Goal: Information Seeking & Learning: Learn about a topic

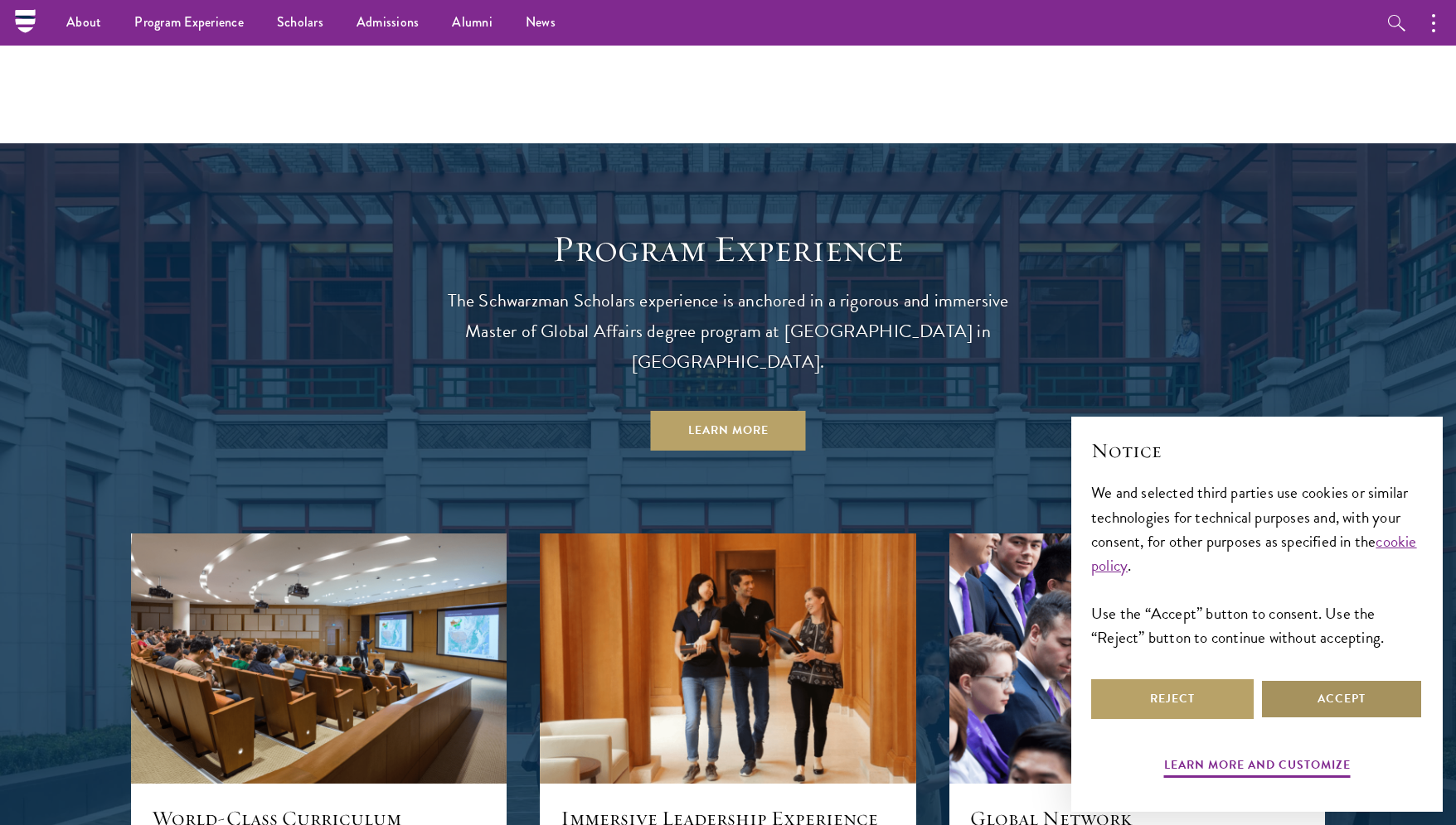
click at [1309, 701] on button "Accept" at bounding box center [1341, 699] width 162 height 40
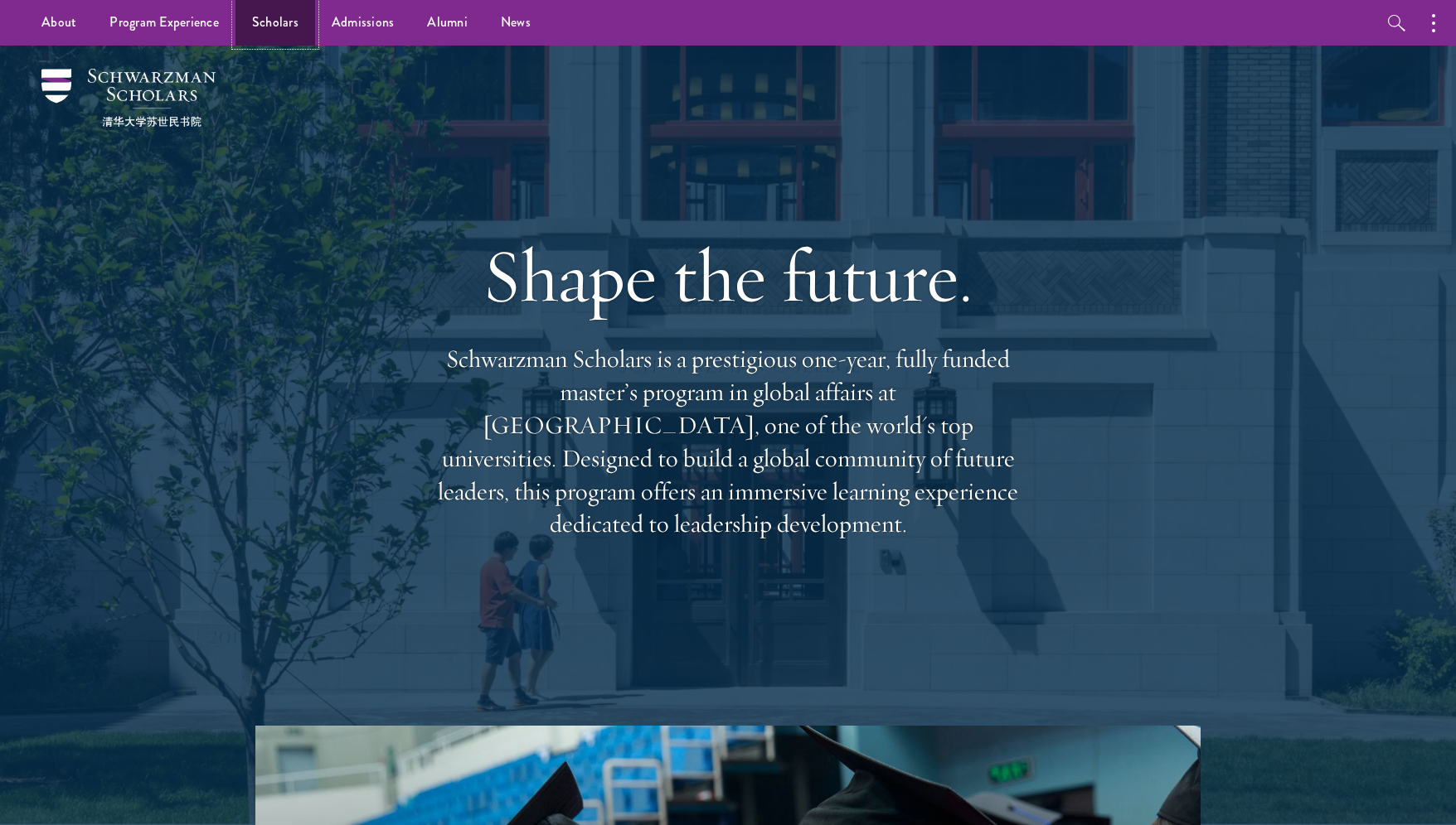
click at [275, 27] on link "Scholars" at bounding box center [275, 23] width 79 height 46
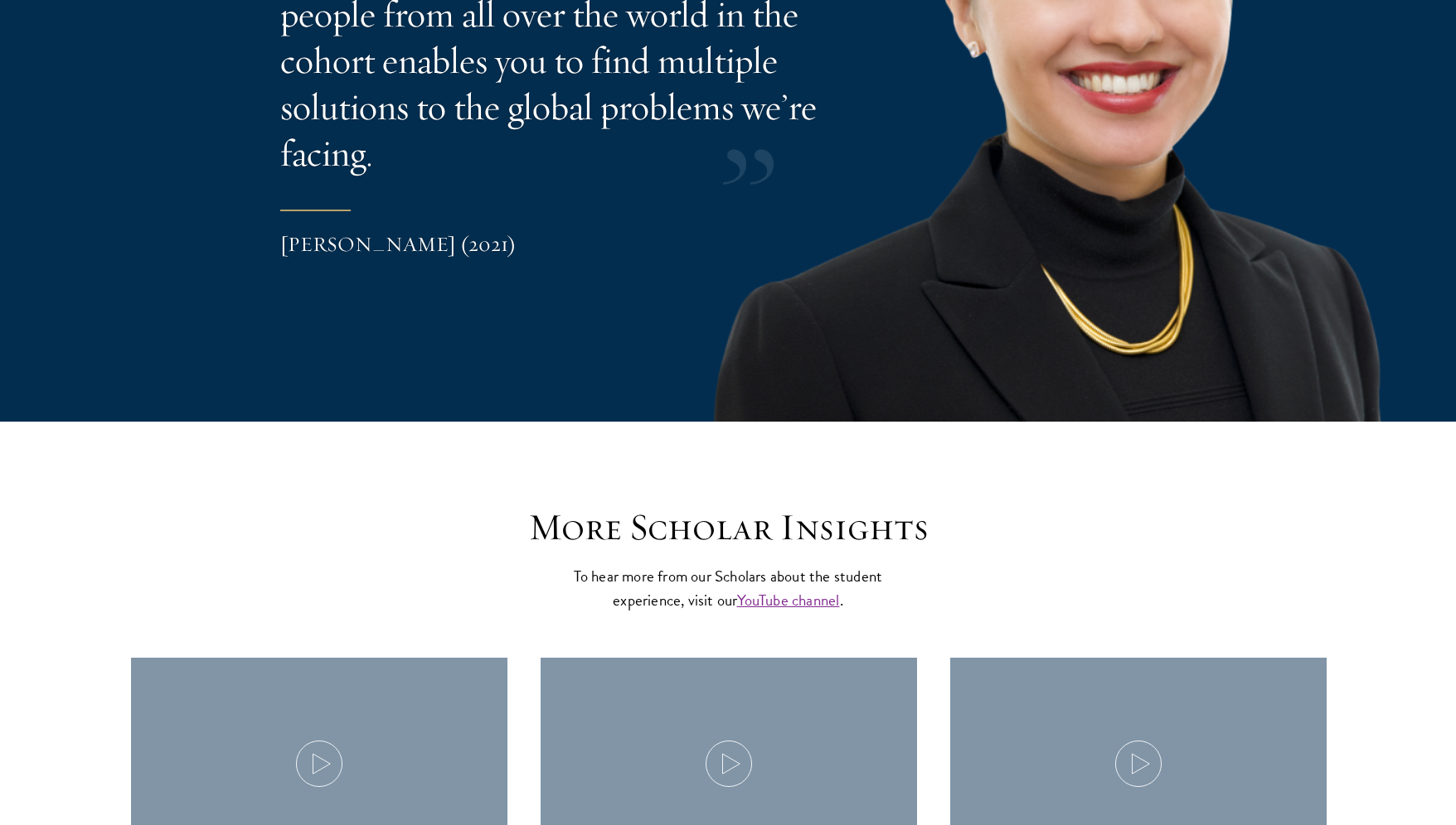
scroll to position [5108, 0]
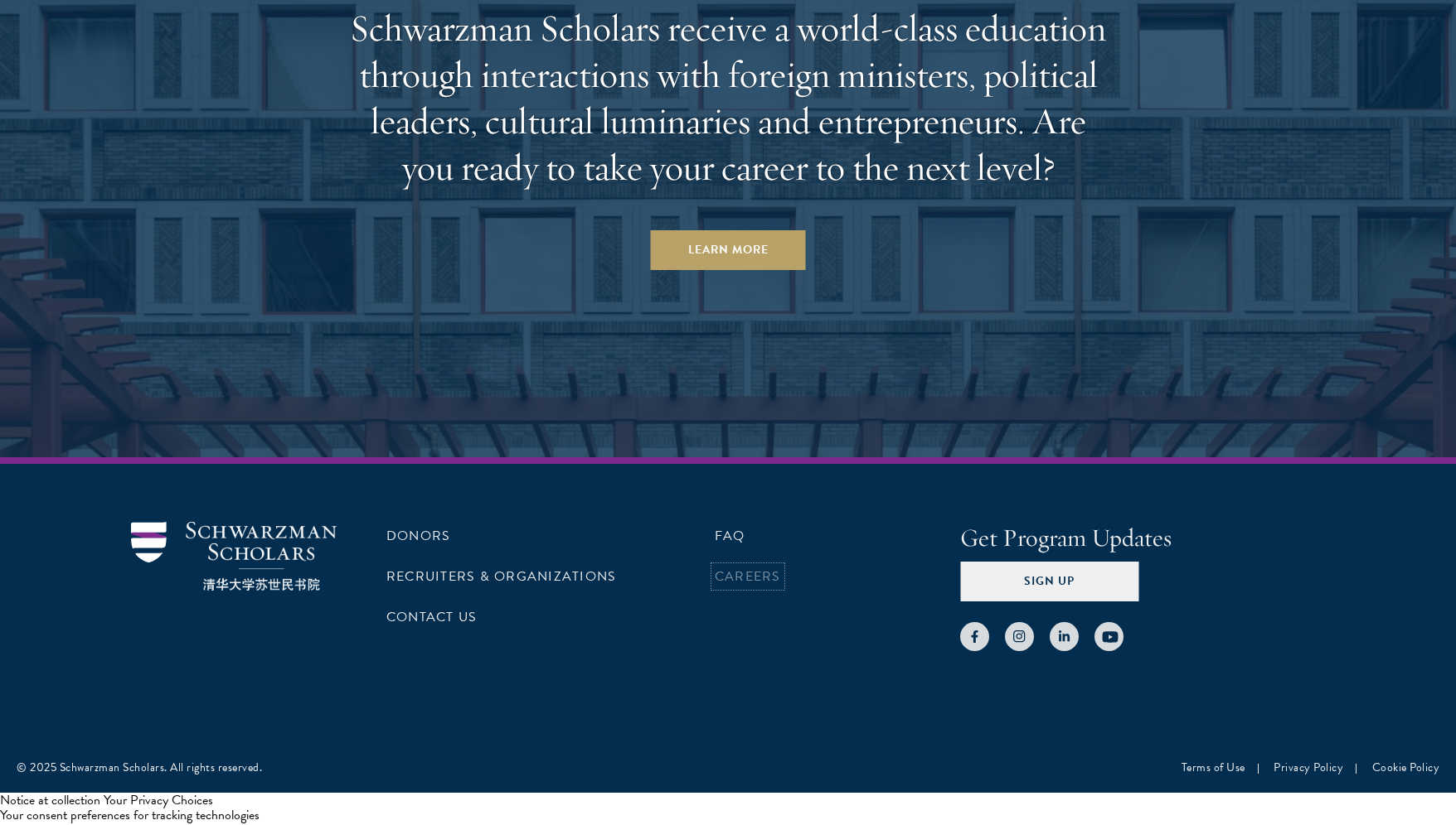
click at [732, 574] on link "Careers" at bounding box center [747, 576] width 66 height 20
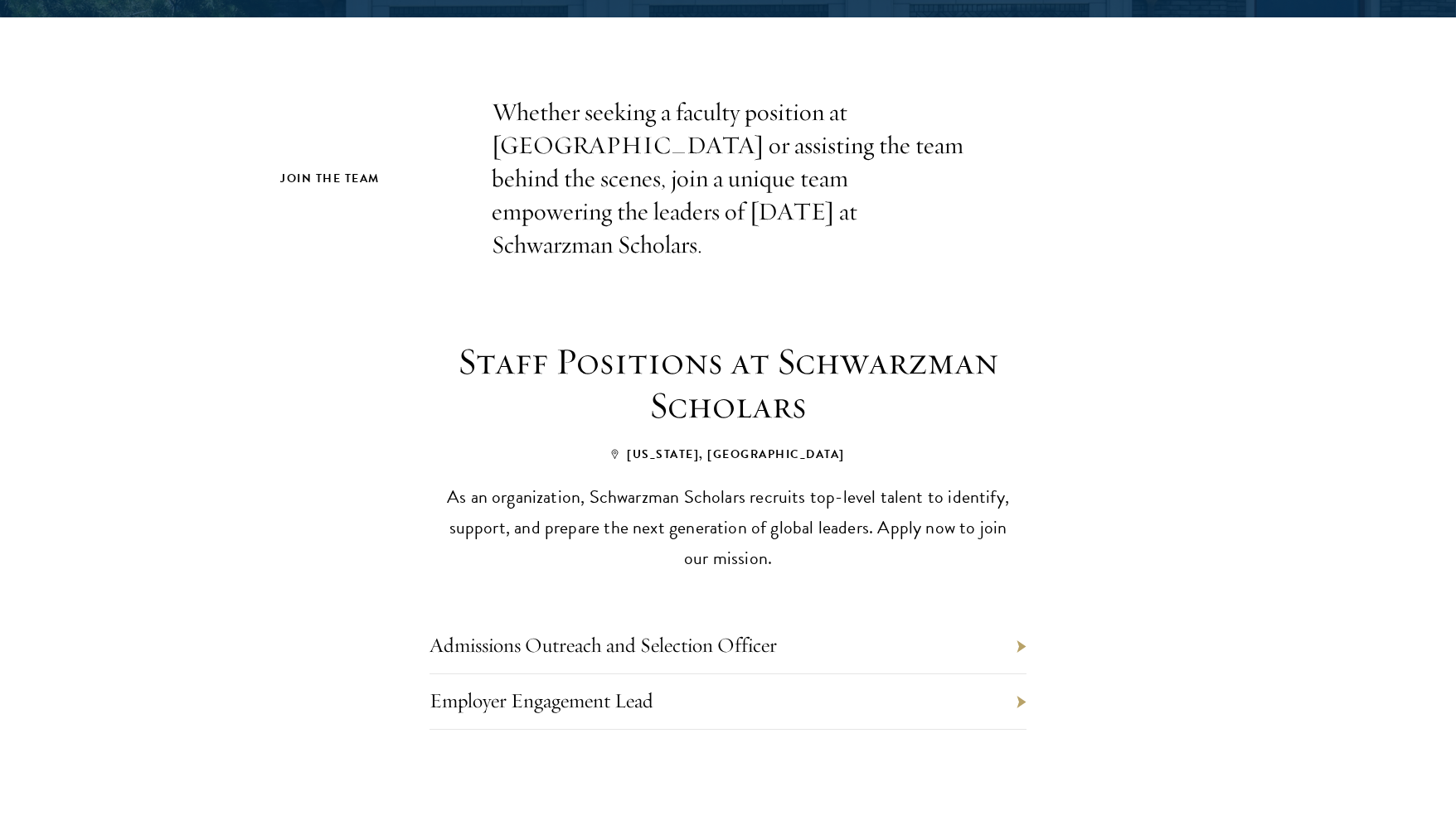
scroll to position [458, 0]
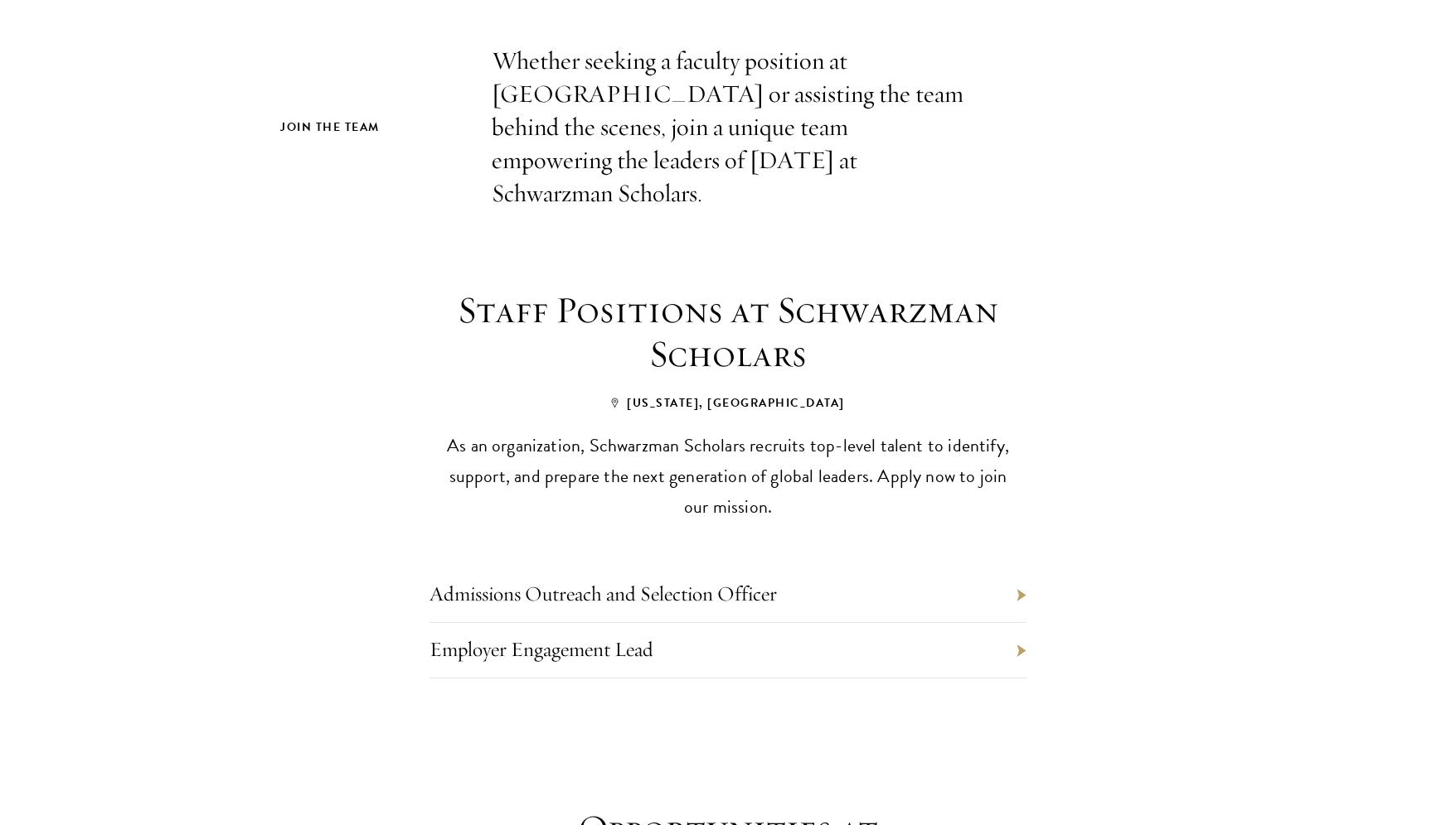
click at [389, 522] on div "Admissions Outreach and Selection Officer Employer Engagement Lead" at bounding box center [728, 625] width 697 height 206
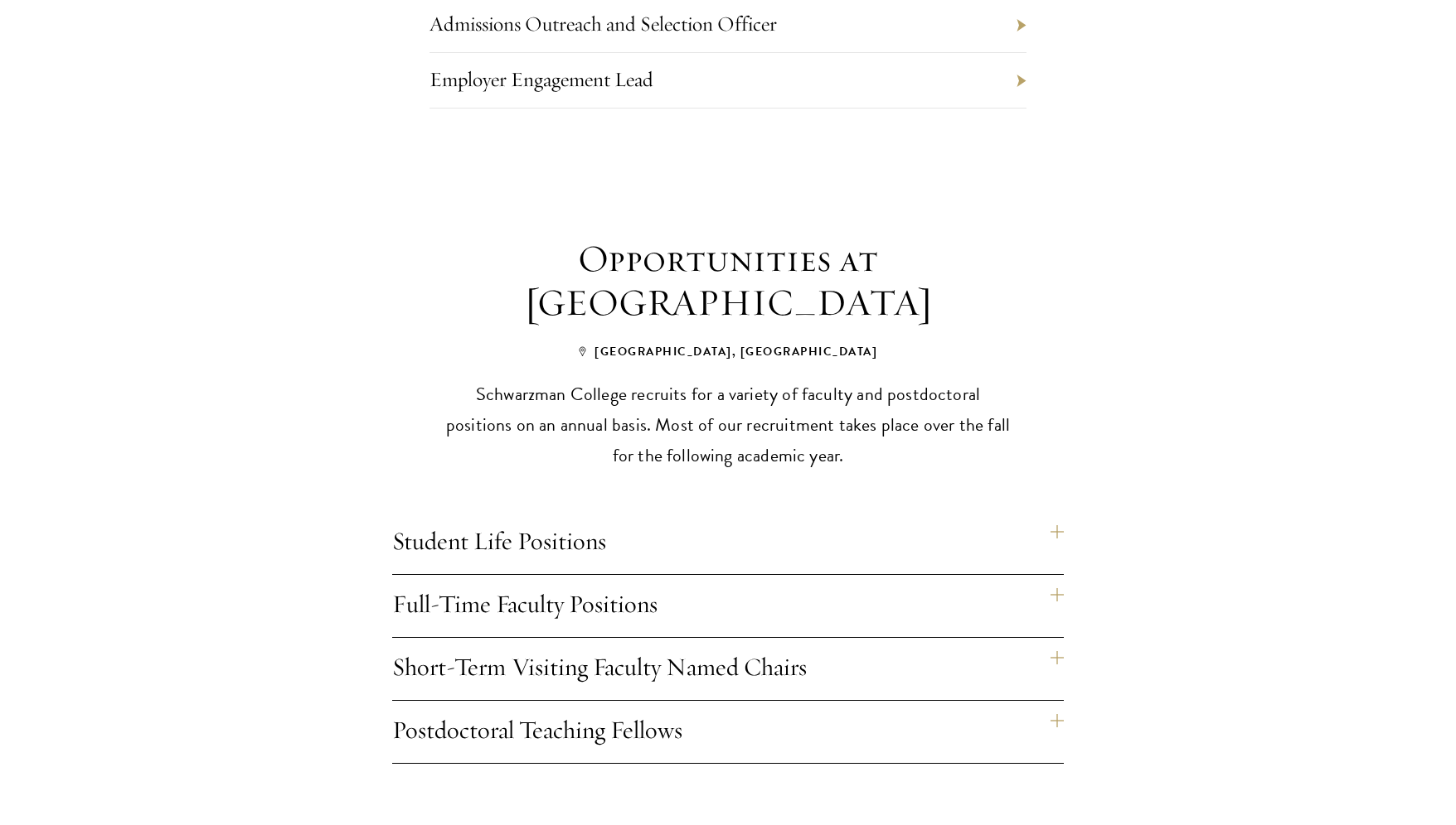
scroll to position [1044, 0]
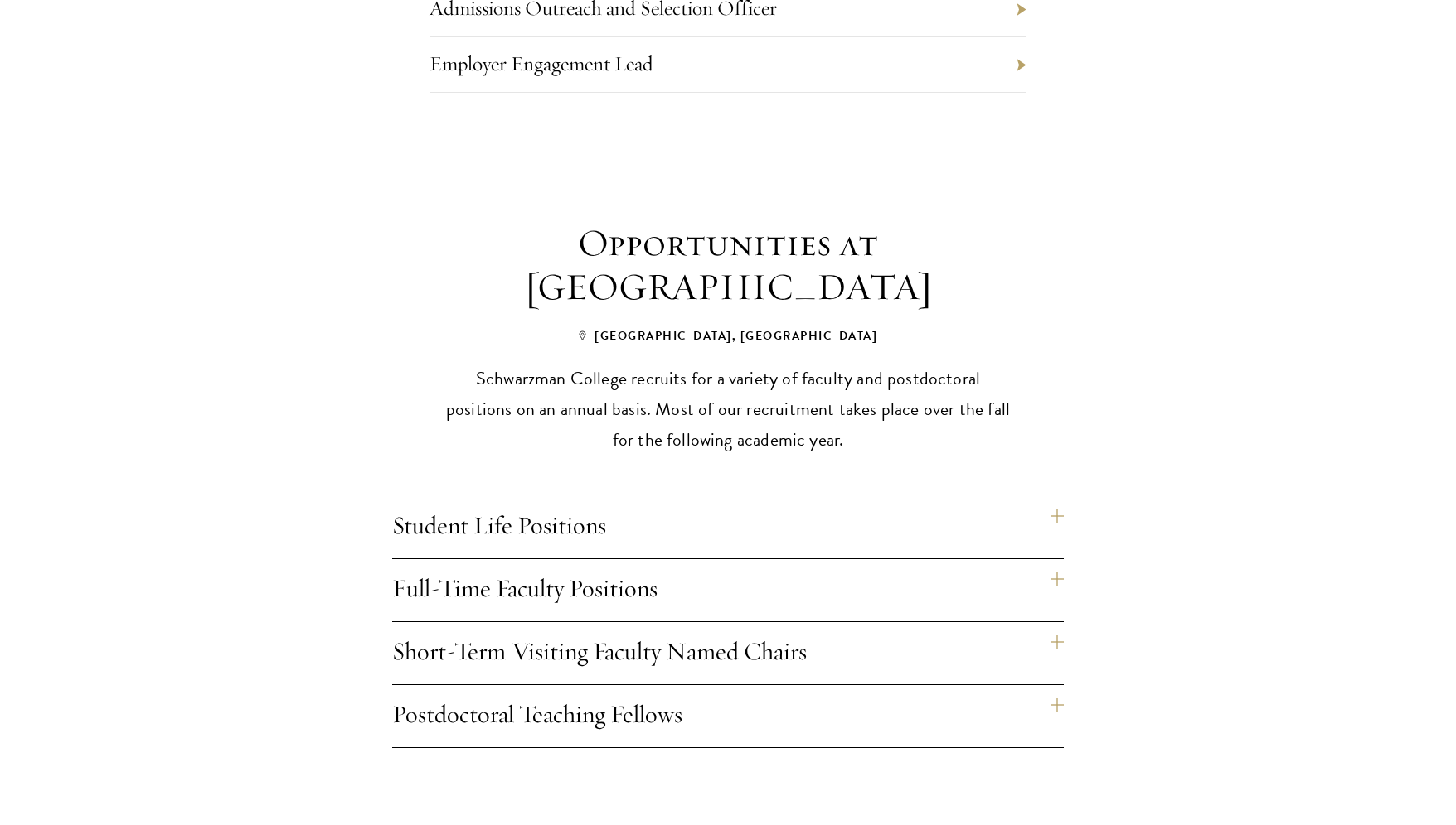
click at [582, 559] on h4 "Full-Time Faculty Positions" at bounding box center [728, 590] width 671 height 62
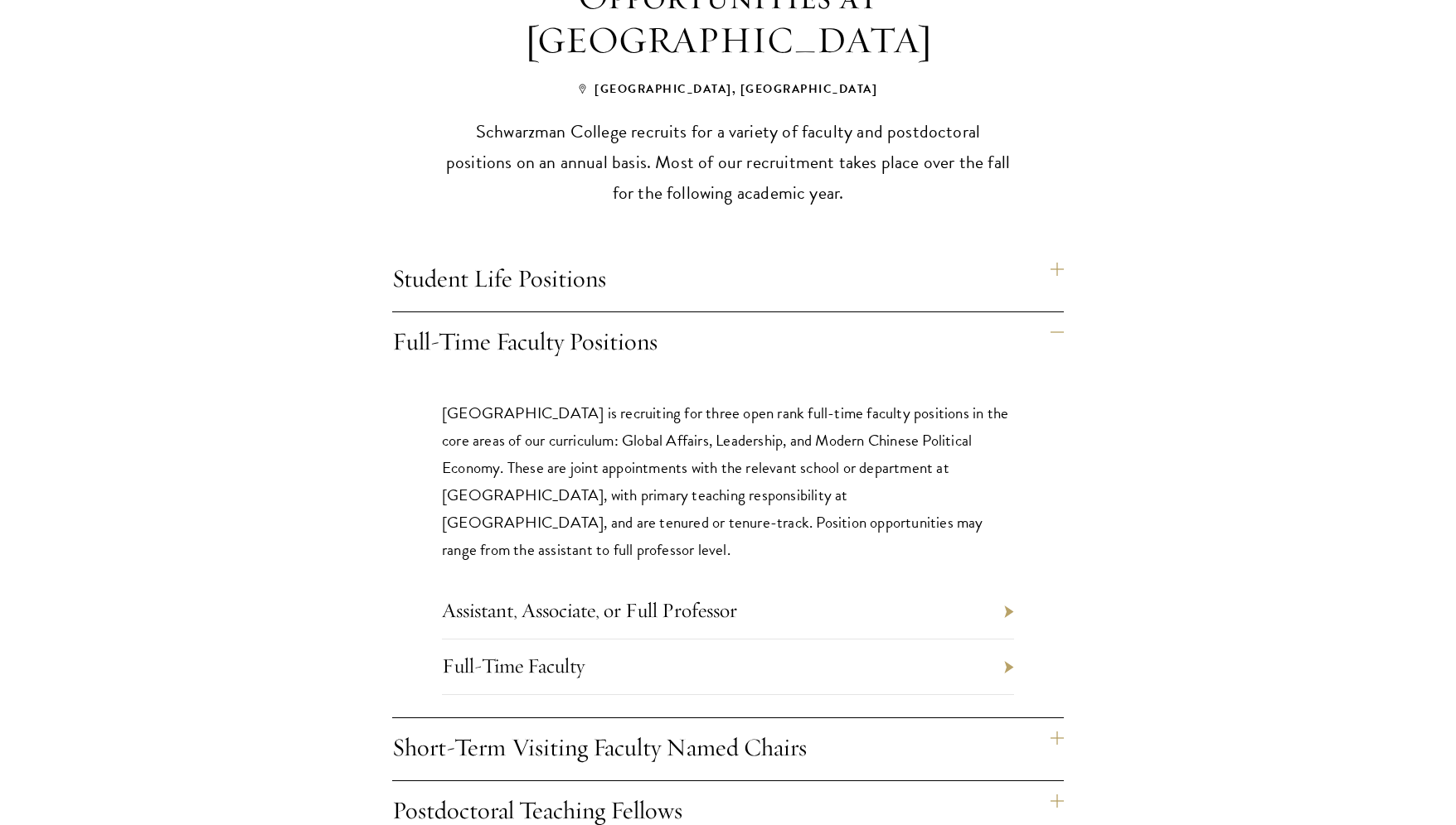
scroll to position [1326, 0]
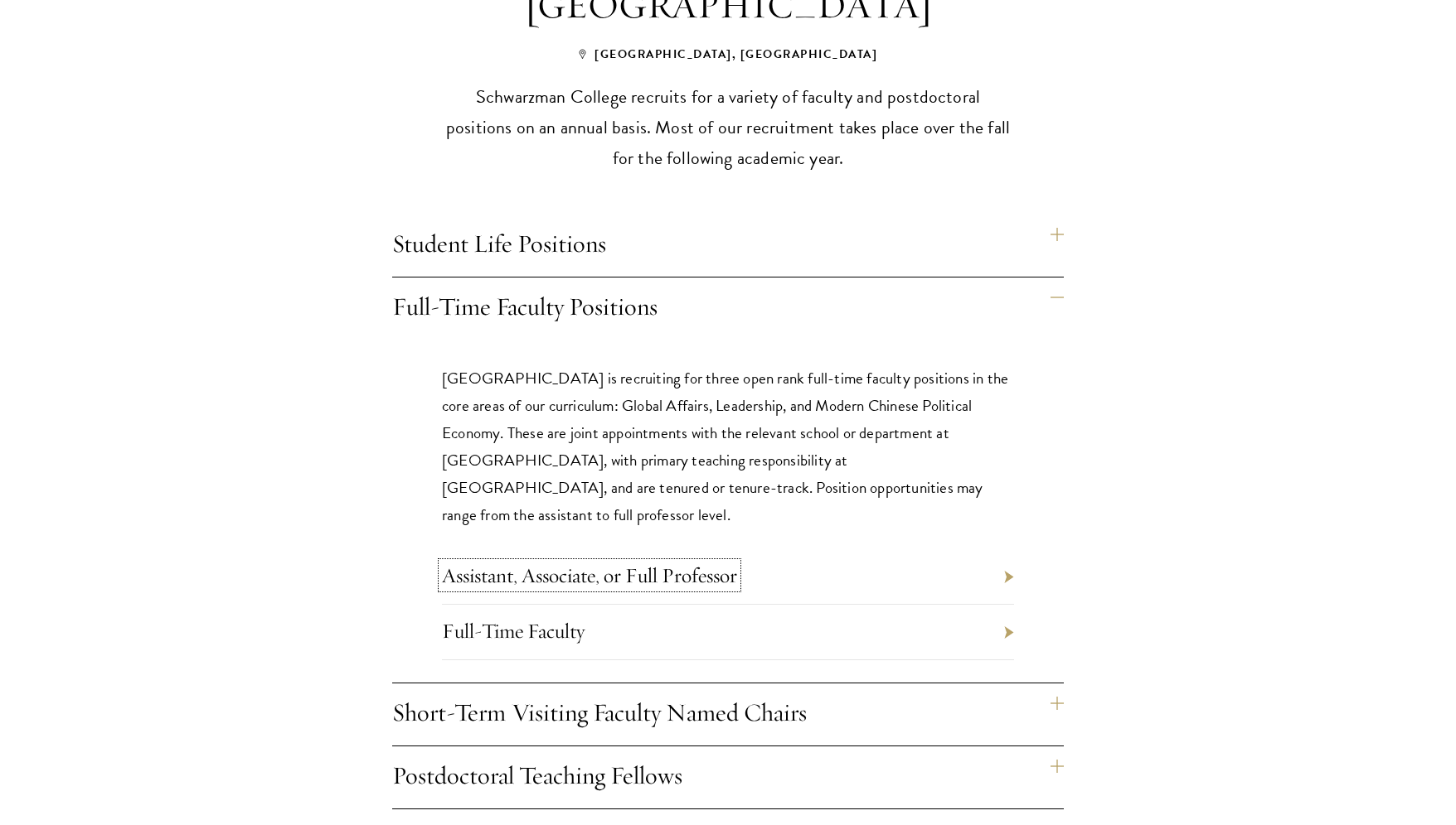
click at [586, 562] on link "Assistant, Associate, or Full Professor" at bounding box center [589, 575] width 295 height 26
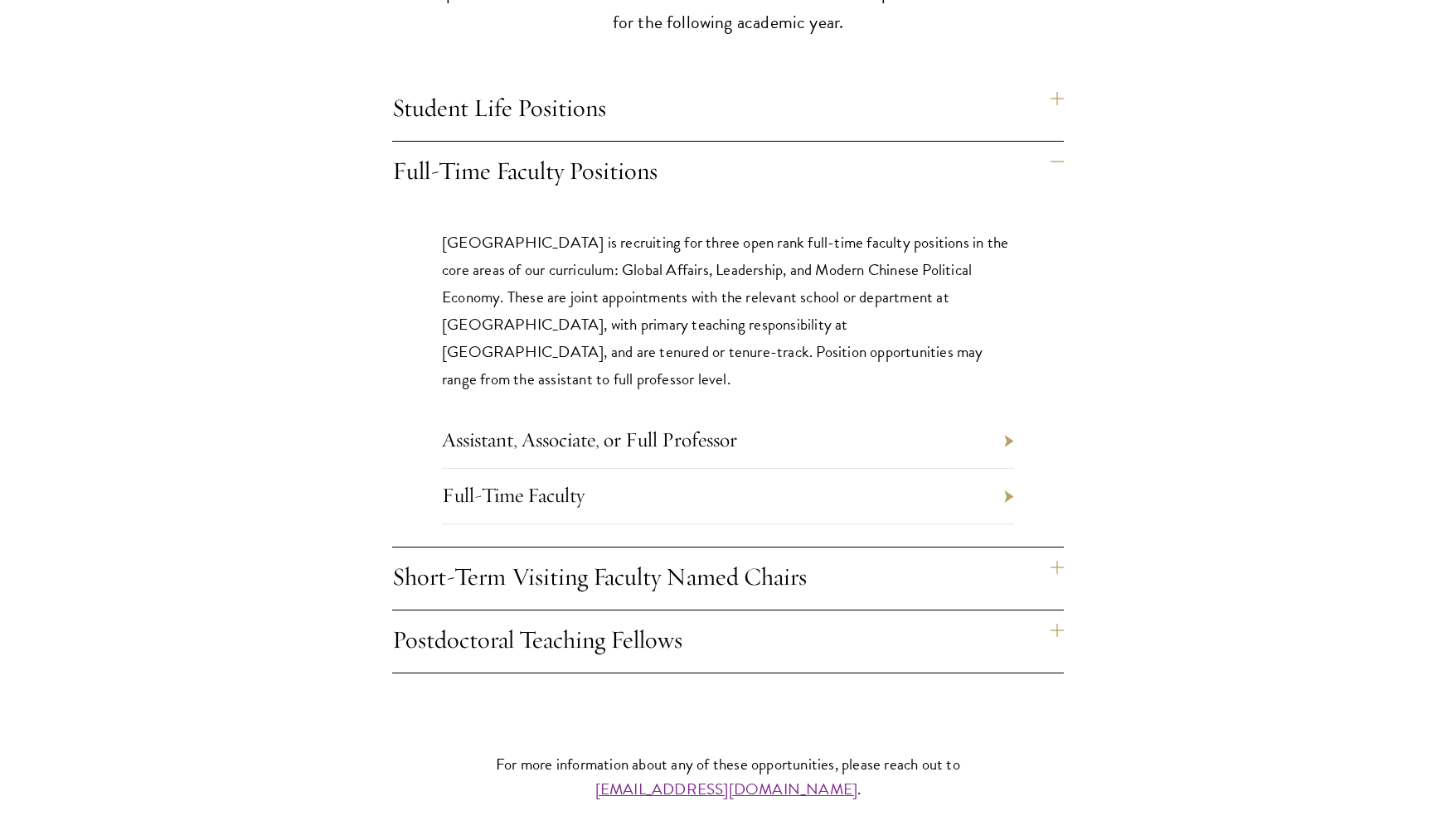
scroll to position [1465, 0]
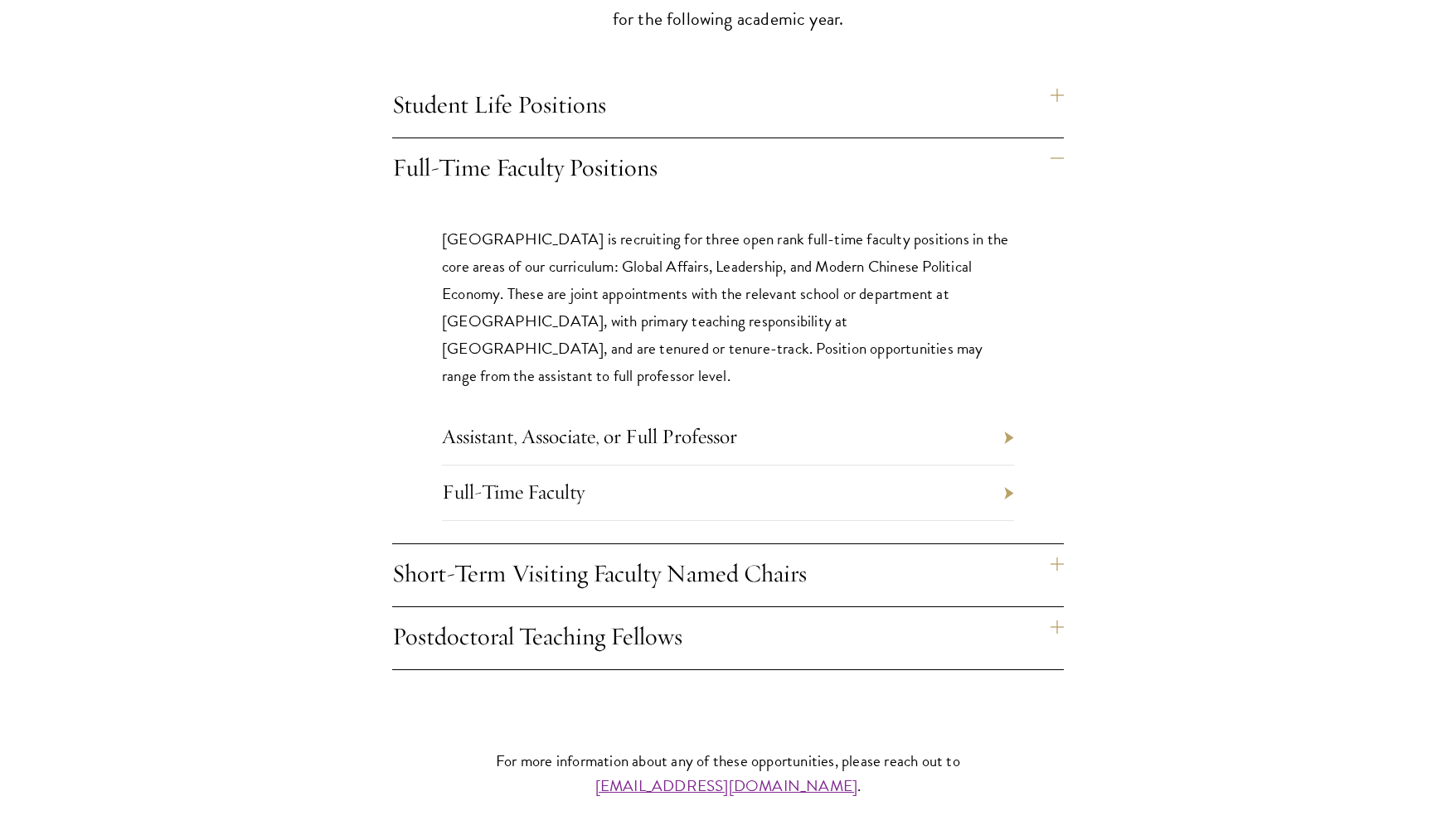
click at [568, 545] on h4 "Short-Term Visiting Faculty Named Chairs" at bounding box center [728, 576] width 671 height 62
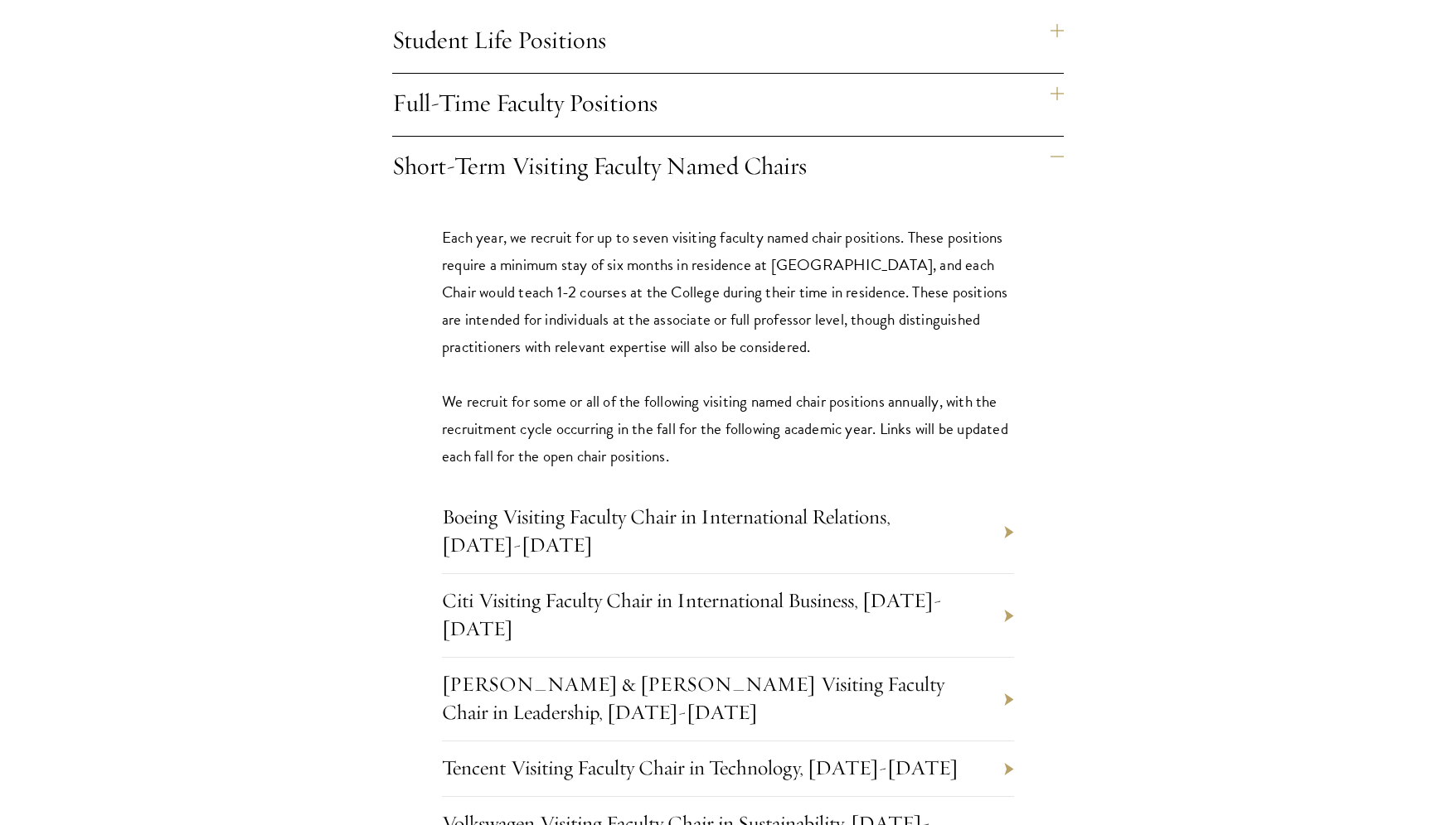
scroll to position [1535, 0]
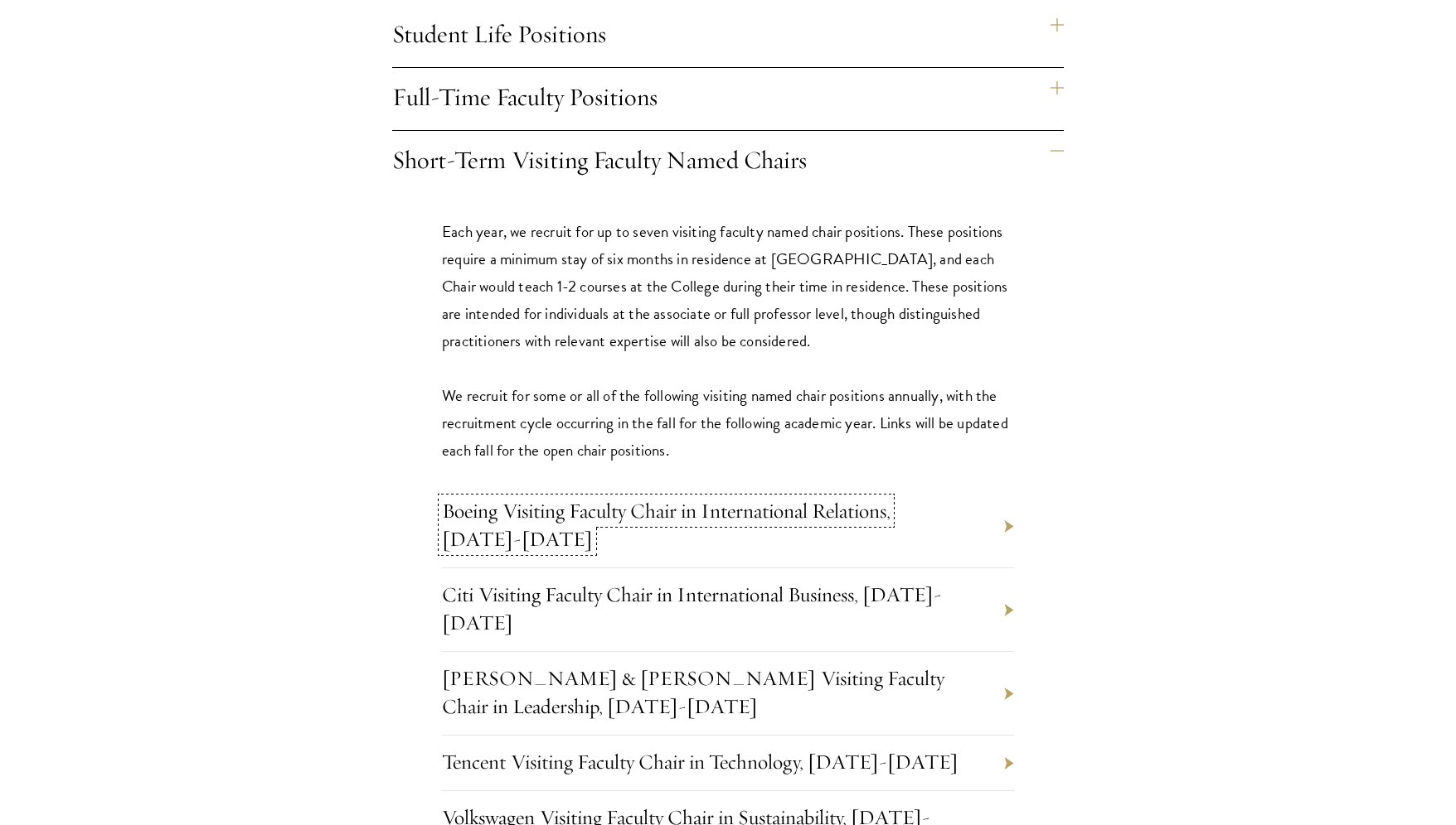
click at [555, 498] on link "Boeing Visiting Faculty Chair in International Relations, 2025-2026" at bounding box center [666, 524] width 449 height 54
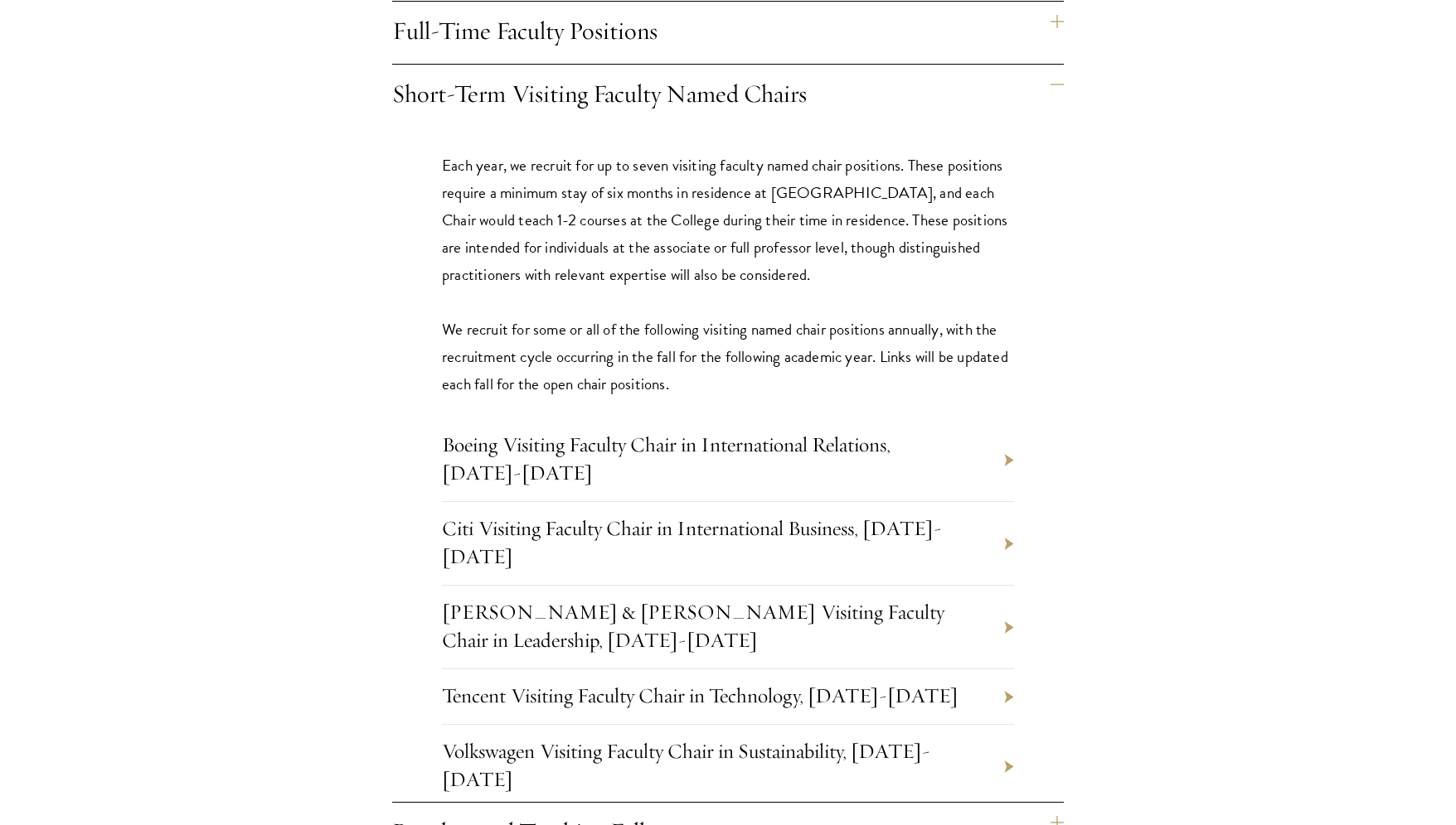
scroll to position [1858, 0]
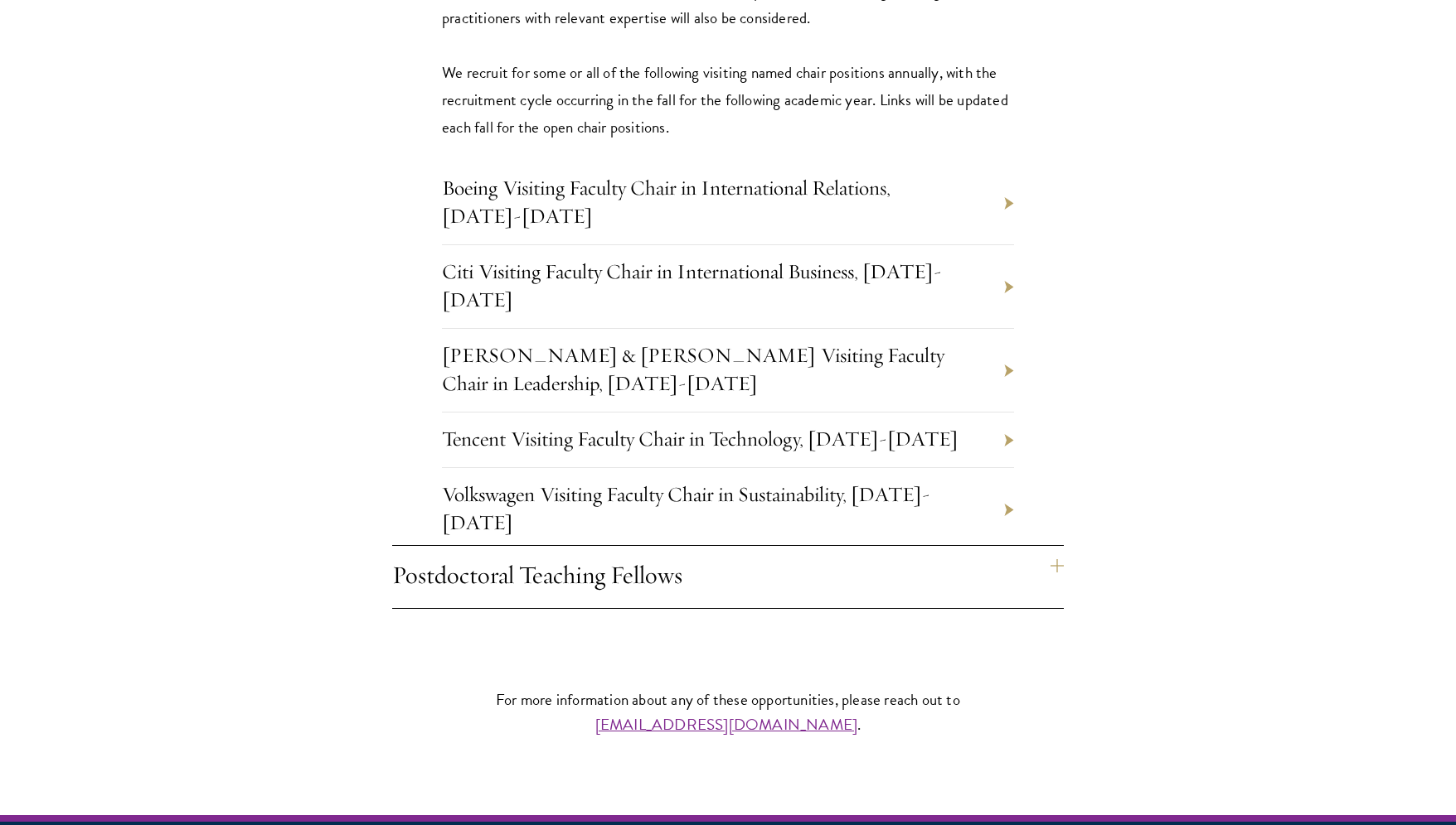
click at [513, 546] on h4 "Postdoctoral Teaching Fellows" at bounding box center [728, 576] width 671 height 62
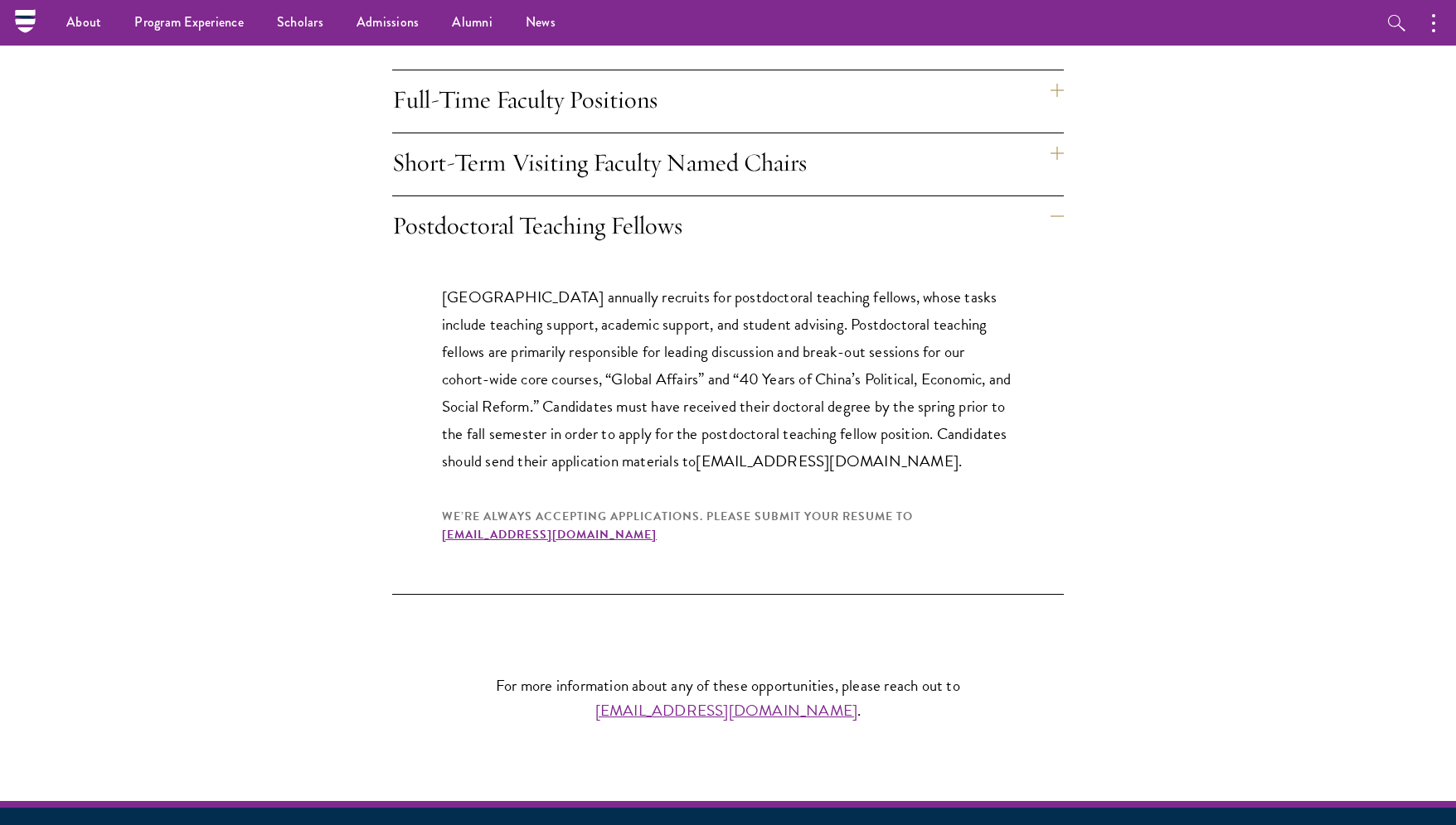
scroll to position [1529, 0]
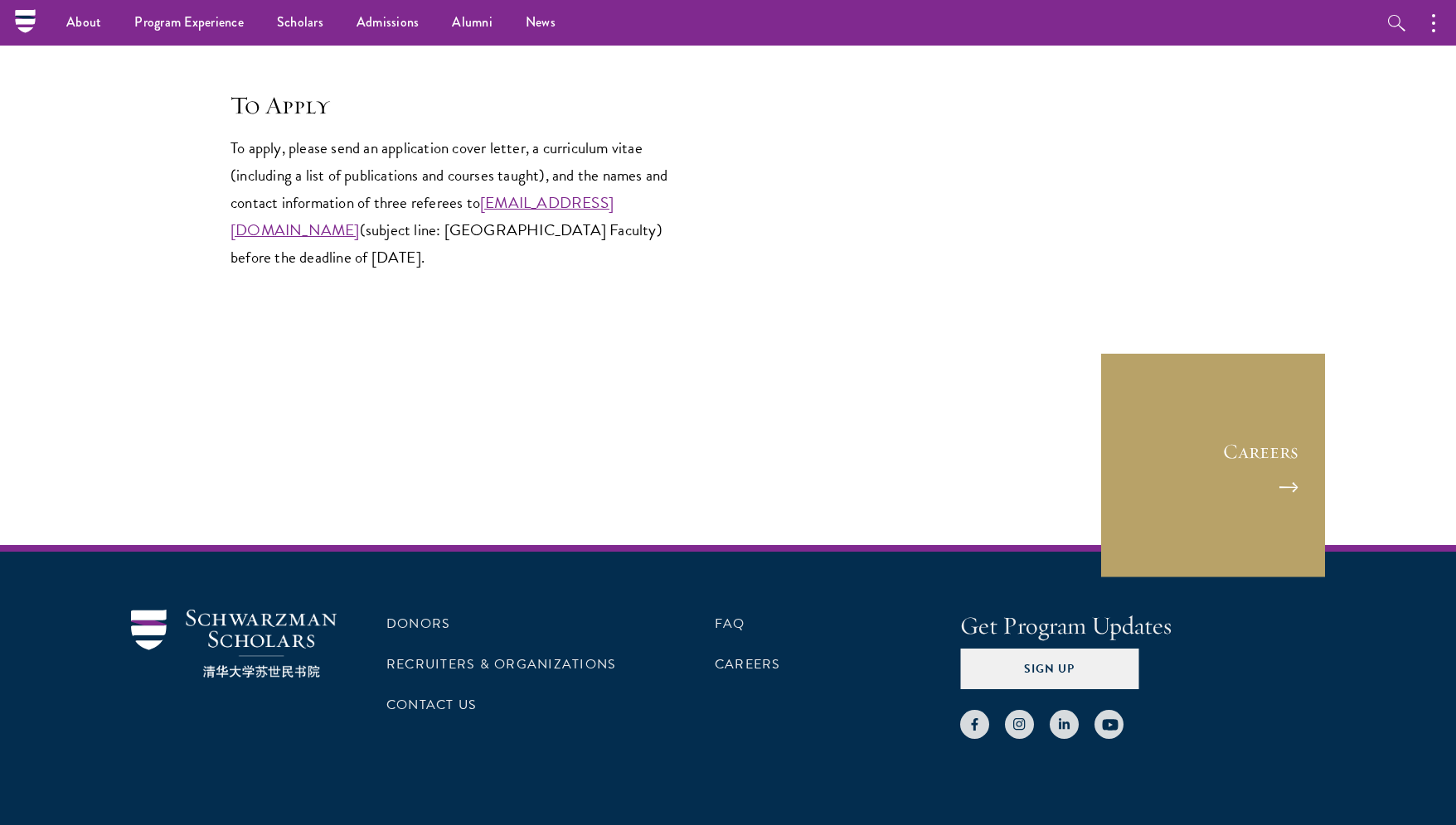
scroll to position [2413, 0]
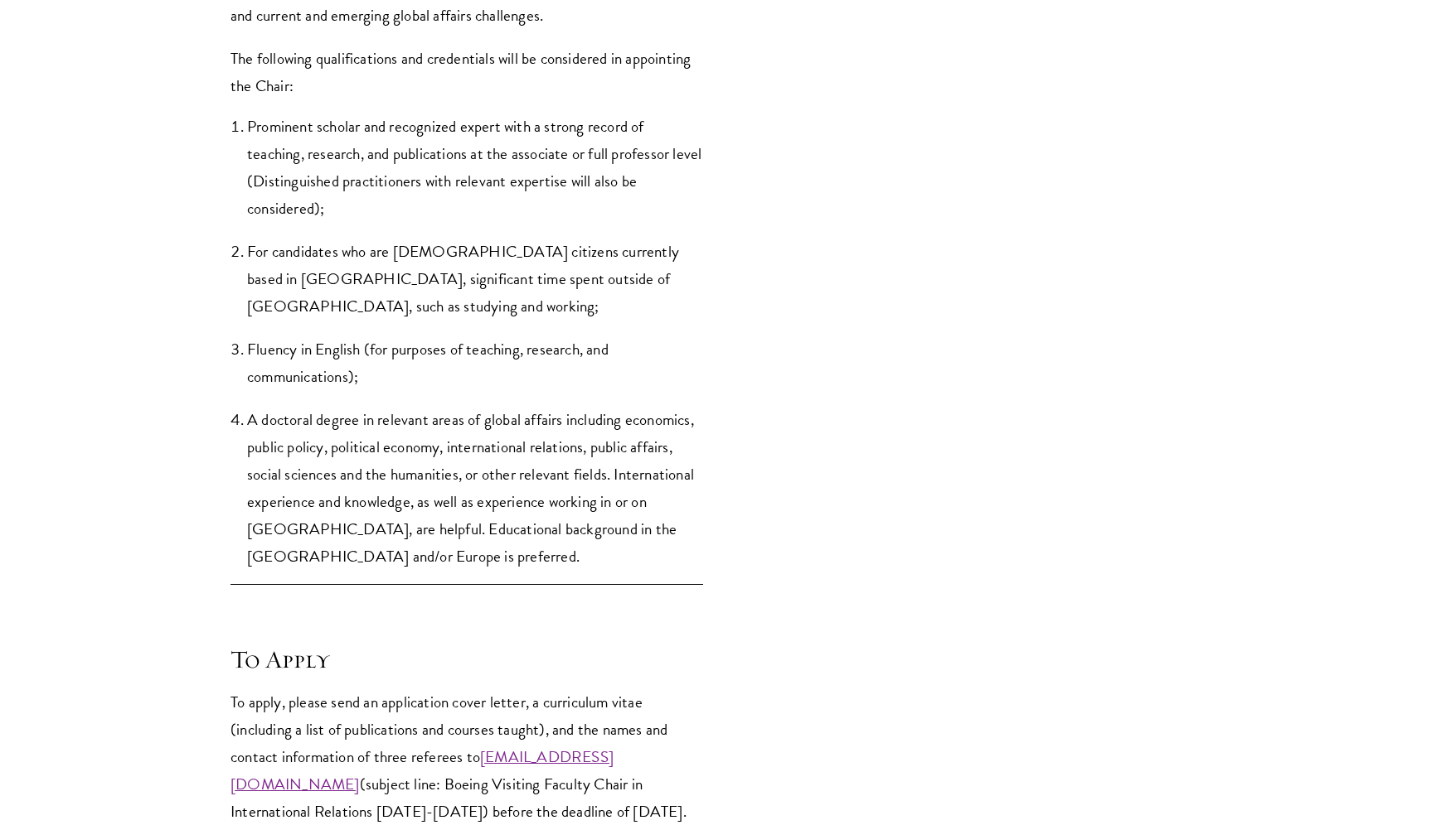
scroll to position [2859, 0]
